Goal: Use online tool/utility

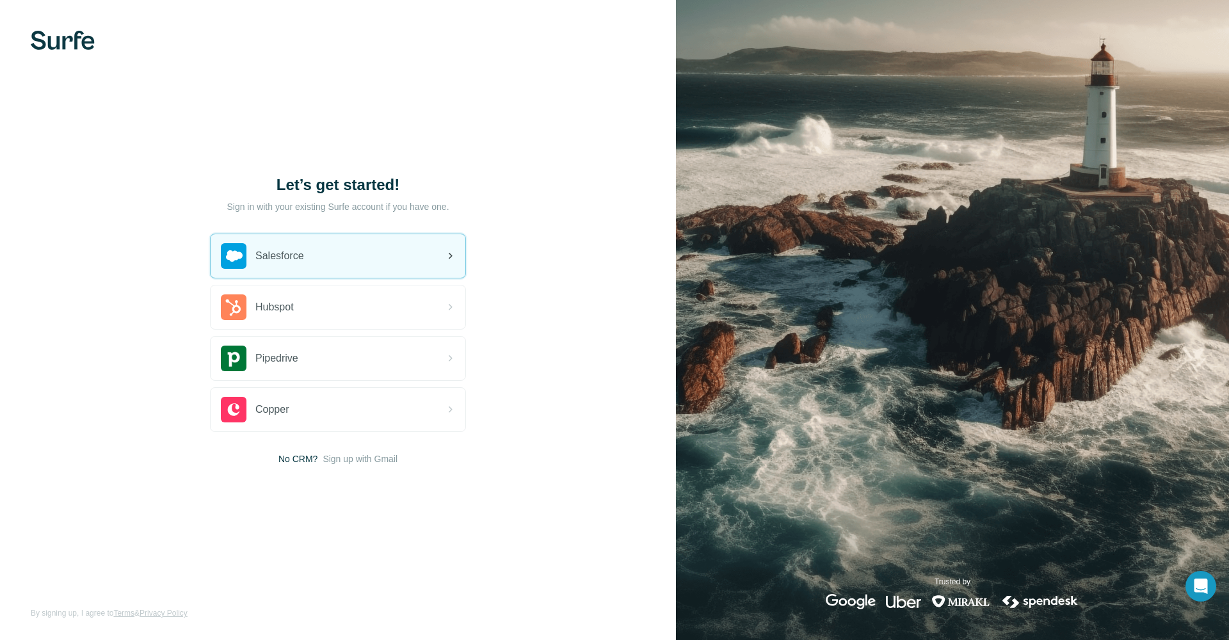
click at [348, 249] on div "Salesforce" at bounding box center [338, 256] width 255 height 44
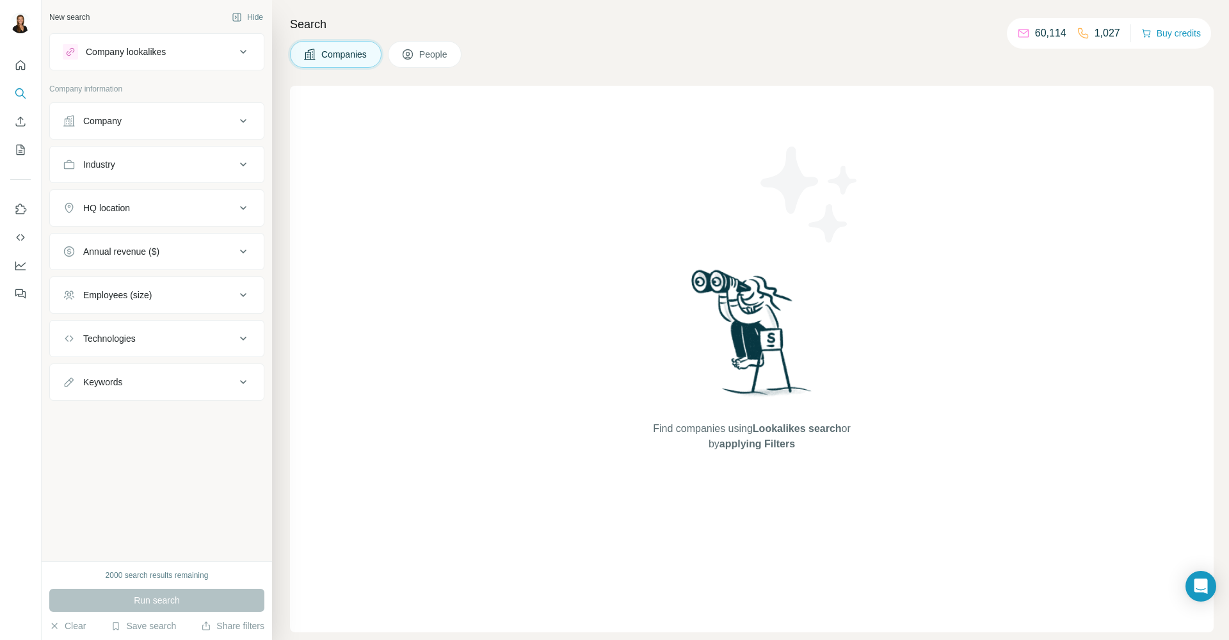
click at [627, 129] on div "Find companies using Lookalikes search or by applying Filters" at bounding box center [752, 359] width 924 height 547
